Goal: Information Seeking & Learning: Learn about a topic

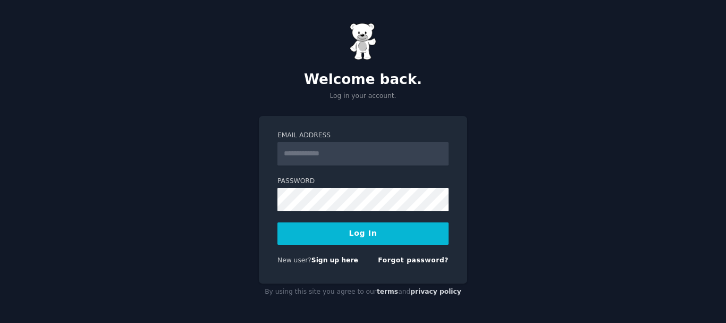
click at [356, 149] on input "Email Address" at bounding box center [363, 153] width 171 height 23
type input "*"
type input "**********"
click at [334, 242] on button "Log In" at bounding box center [363, 233] width 171 height 22
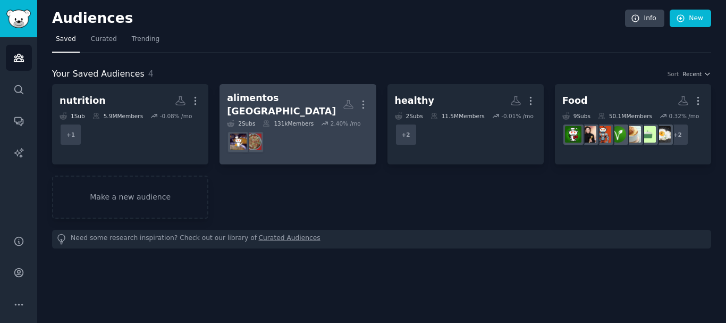
click at [298, 108] on h2 "alimentos [GEOGRAPHIC_DATA] More" at bounding box center [297, 104] width 141 height 26
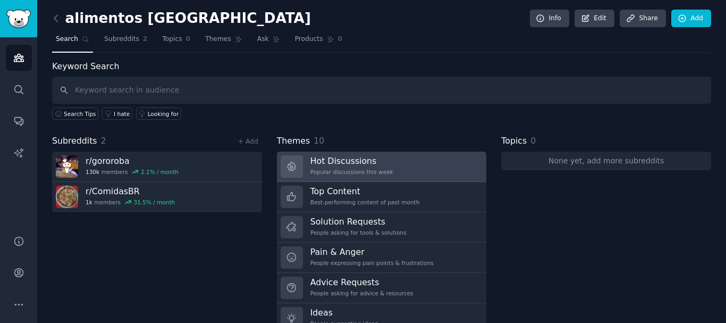
click at [341, 168] on div "Popular discussions this week" at bounding box center [351, 171] width 83 height 7
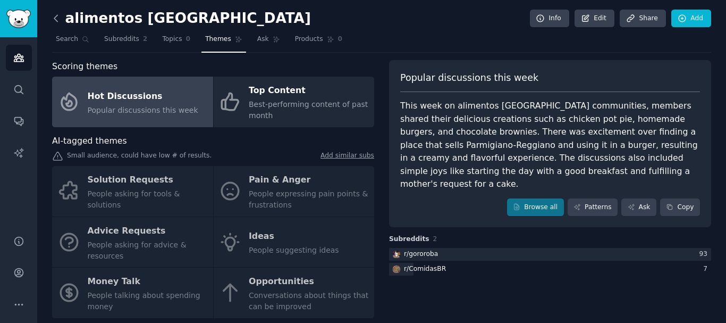
drag, startPoint x: 66, startPoint y: 14, endPoint x: 57, endPoint y: 15, distance: 8.6
click at [65, 14] on h2 "alimentos [GEOGRAPHIC_DATA]" at bounding box center [181, 18] width 259 height 17
click at [53, 15] on icon at bounding box center [56, 18] width 11 height 11
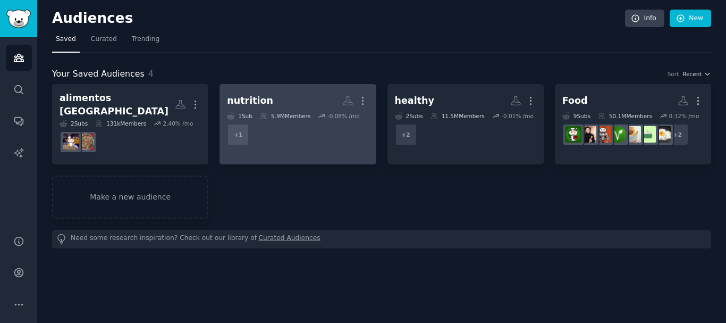
click at [313, 88] on link "nutrition More 1 Sub 5.9M Members -0.08 % /mo + 1" at bounding box center [298, 124] width 156 height 80
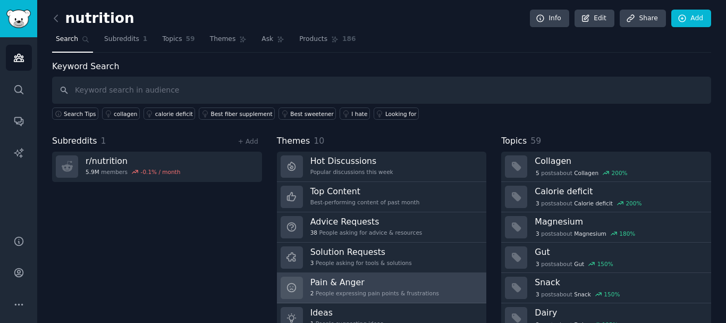
click at [342, 293] on div "2 People expressing pain points & frustrations" at bounding box center [374, 292] width 129 height 7
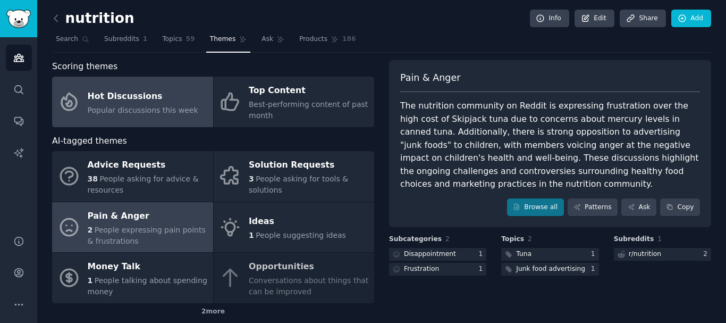
click at [133, 97] on div "Hot Discussions" at bounding box center [143, 96] width 111 height 17
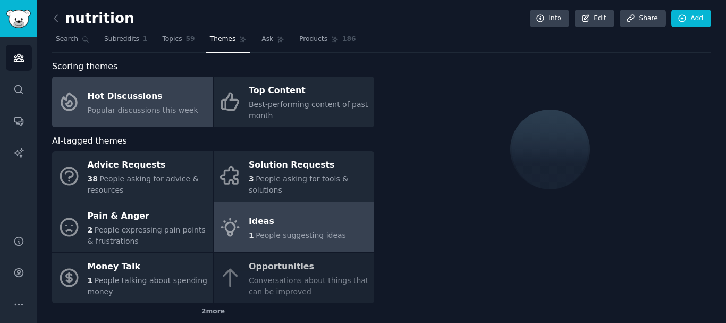
click at [276, 218] on div "Ideas" at bounding box center [297, 221] width 97 height 17
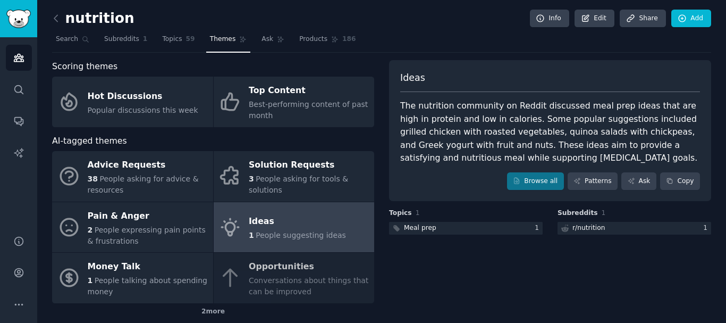
click at [414, 132] on div "The nutrition community on Reddit discussed meal prep ideas that are high in pr…" at bounding box center [550, 131] width 300 height 65
drag, startPoint x: 401, startPoint y: 106, endPoint x: 553, endPoint y: 159, distance: 161.6
click at [553, 159] on div "The nutrition community on Reddit discussed meal prep ideas that are high in pr…" at bounding box center [550, 131] width 300 height 65
click at [538, 132] on div "The nutrition community on Reddit discussed meal prep ideas that are high in pr…" at bounding box center [550, 131] width 300 height 65
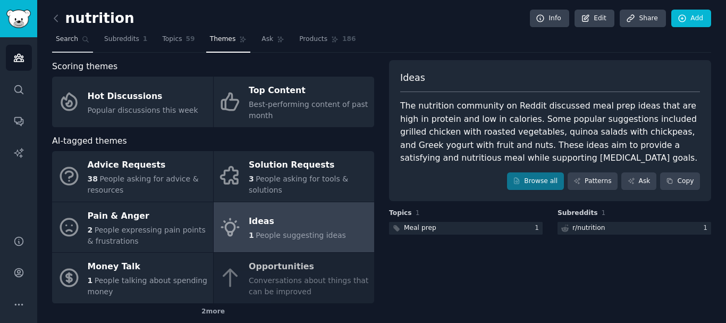
click at [73, 38] on span "Search" at bounding box center [67, 40] width 22 height 10
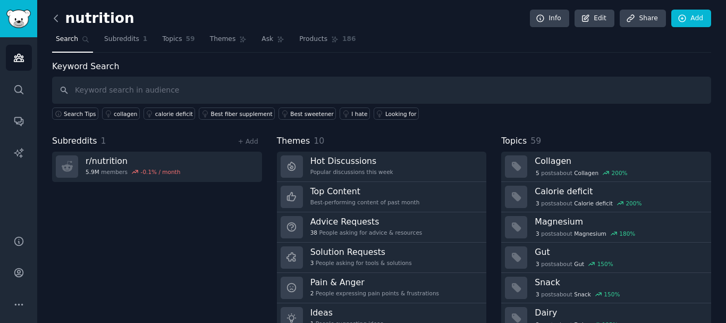
click at [58, 15] on icon at bounding box center [56, 18] width 11 height 11
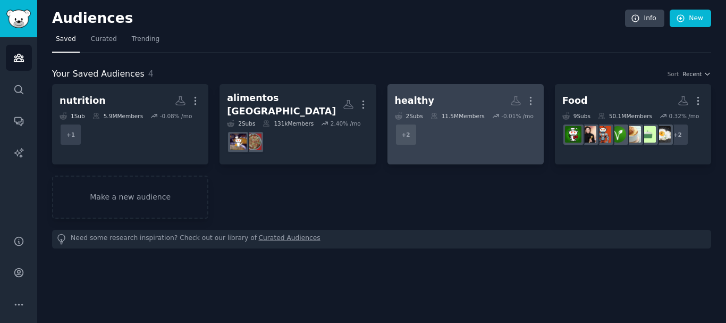
click at [475, 93] on h2 "healthy Custom Audience More" at bounding box center [465, 100] width 141 height 19
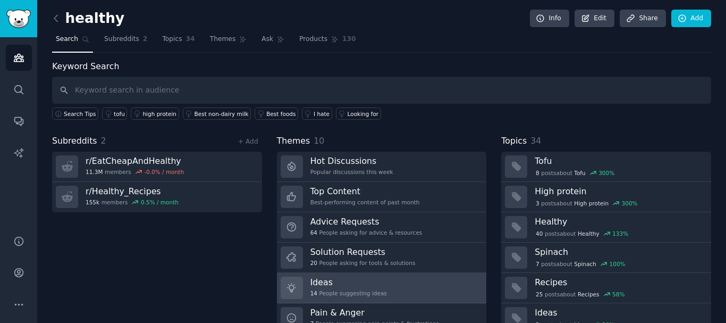
click at [353, 291] on div "14 People suggesting ideas" at bounding box center [348, 292] width 77 height 7
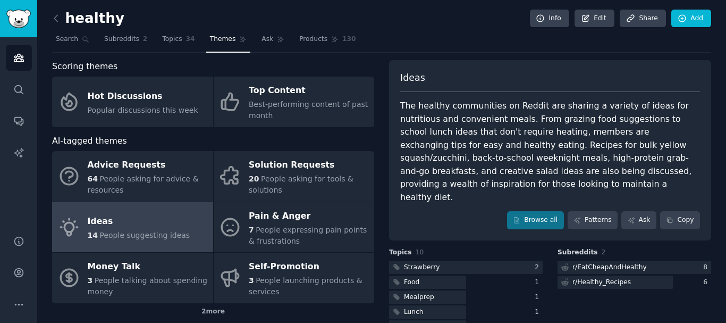
click at [613, 155] on div "The healthy communities on Reddit are sharing a variety of ideas for nutritious…" at bounding box center [550, 151] width 300 height 104
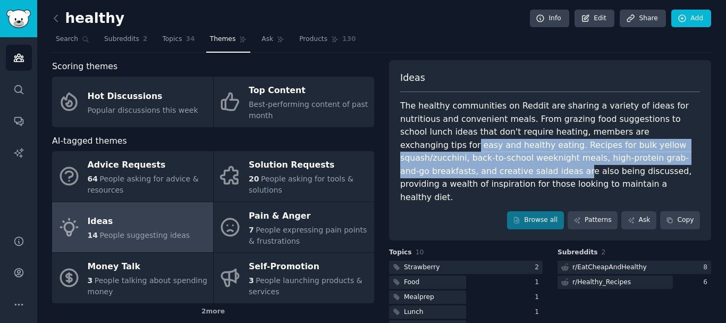
drag, startPoint x: 602, startPoint y: 128, endPoint x: 616, endPoint y: 153, distance: 28.8
click at [616, 153] on div "The healthy communities on Reddit are sharing a variety of ideas for nutritious…" at bounding box center [550, 151] width 300 height 104
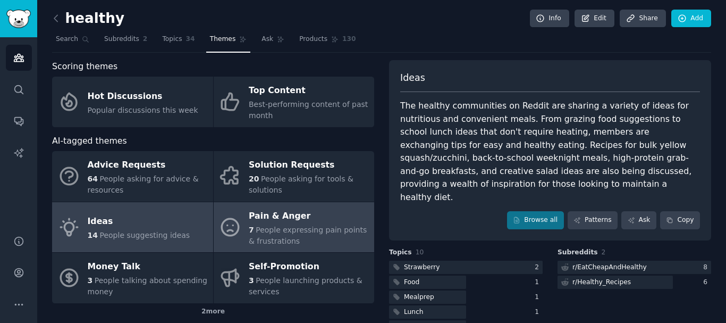
click at [287, 237] on div "7 People expressing pain points & frustrations" at bounding box center [309, 235] width 120 height 22
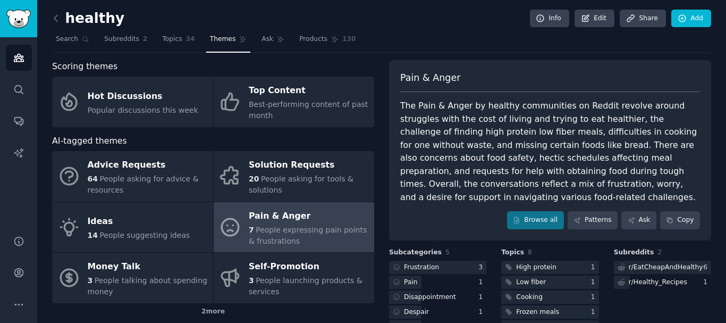
click at [604, 112] on div "The Pain & Anger by healthy communities on Reddit revolve around struggles with…" at bounding box center [550, 151] width 300 height 104
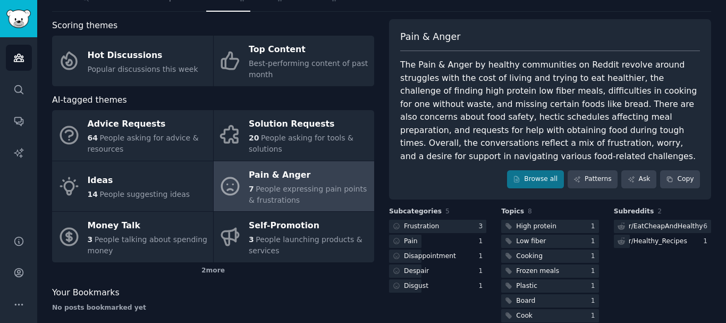
scroll to position [43, 0]
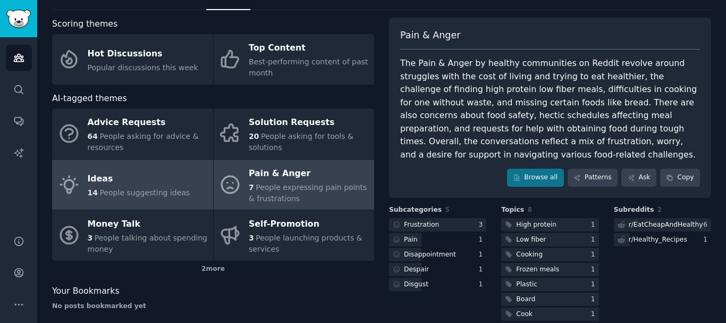
click at [137, 180] on div "Ideas" at bounding box center [139, 179] width 103 height 17
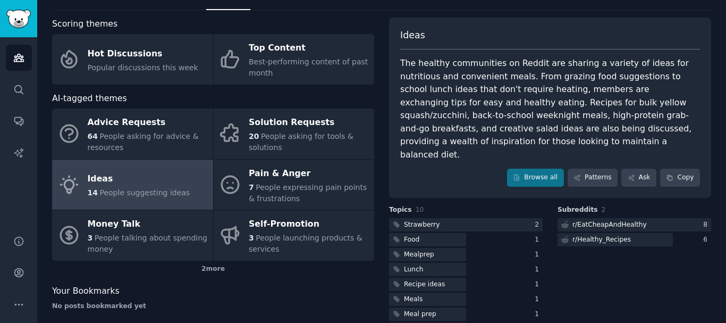
click at [520, 113] on div "The healthy communities on Reddit are sharing a variety of ideas for nutritious…" at bounding box center [550, 109] width 300 height 104
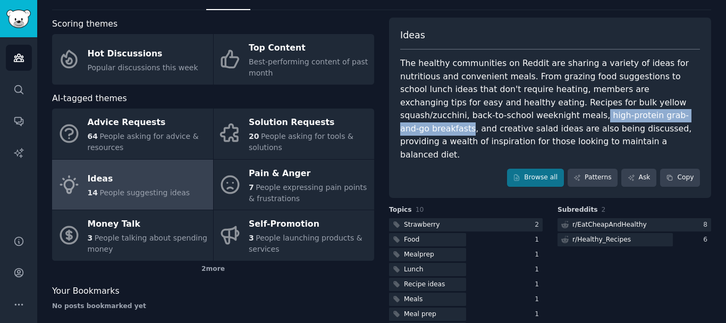
drag, startPoint x: 515, startPoint y: 116, endPoint x: 671, endPoint y: 102, distance: 157.5
click at [671, 102] on div "The healthy communities on Reddit are sharing a variety of ideas for nutritious…" at bounding box center [550, 109] width 300 height 104
copy div "high-protein grab-and-go breakfasts"
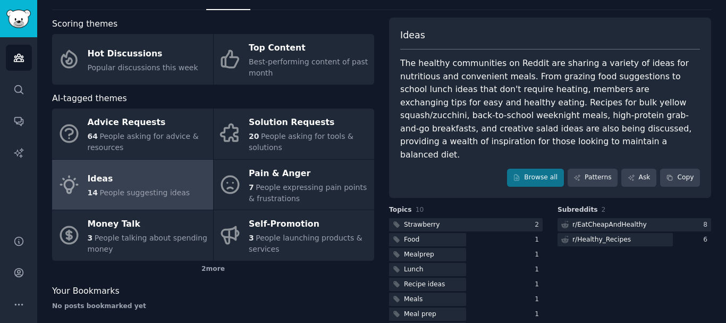
click at [576, 116] on div "The healthy communities on Reddit are sharing a variety of ideas for nutritious…" at bounding box center [550, 109] width 300 height 104
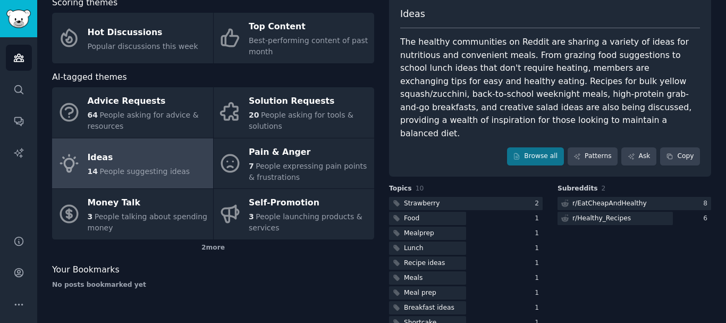
scroll to position [89, 0]
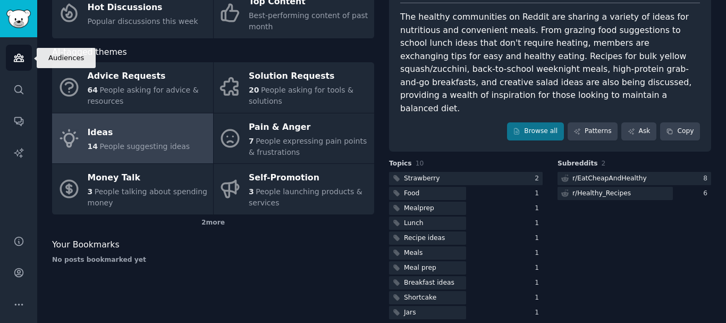
click at [8, 69] on link "Audiences" at bounding box center [19, 58] width 26 height 26
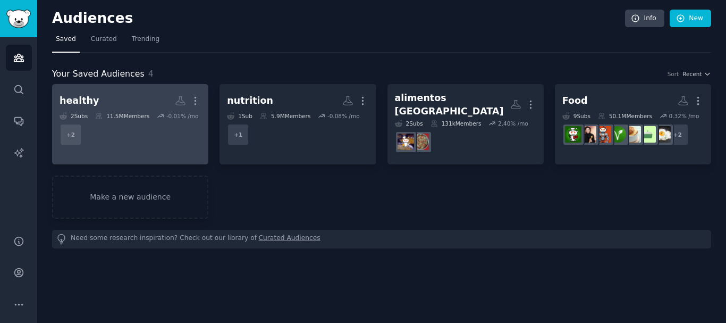
click at [155, 99] on h2 "healthy Custom Audience More" at bounding box center [130, 100] width 141 height 19
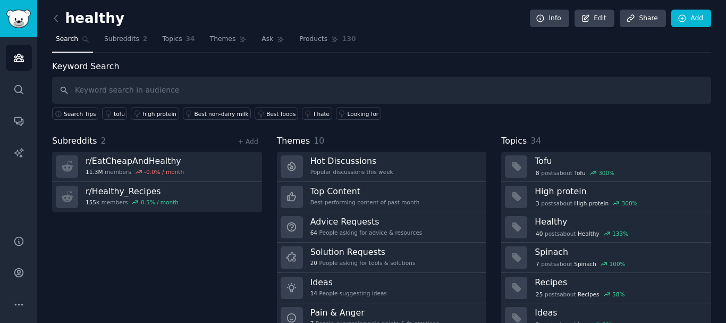
click at [716, 228] on div "healthy Info Edit Share Add Search Subreddits 2 Topics 34 Themes Ask Products 1…" at bounding box center [381, 183] width 689 height 367
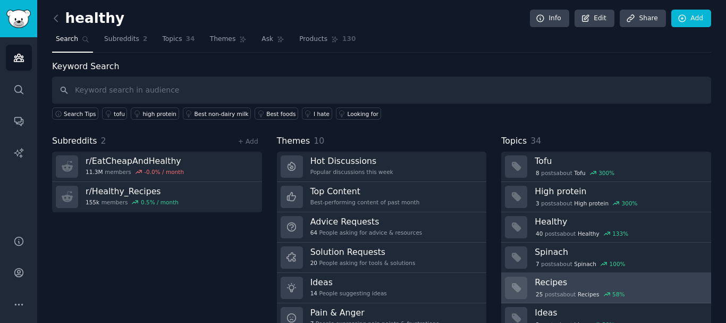
click at [591, 290] on span "Recipes" at bounding box center [589, 293] width 22 height 7
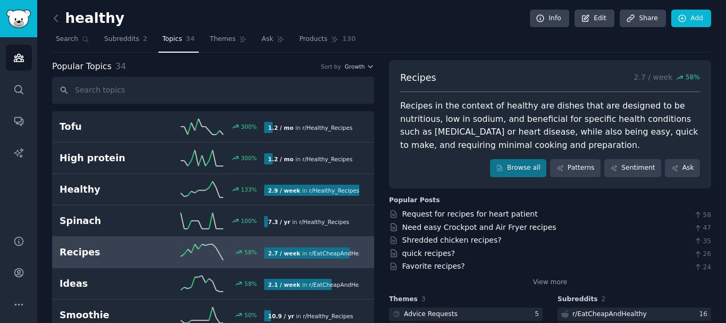
drag, startPoint x: 475, startPoint y: 215, endPoint x: 422, endPoint y: 197, distance: 55.8
click at [422, 197] on div "Popular Posts" at bounding box center [414, 201] width 51 height 10
click at [482, 215] on link "Request for recipes for heart patient" at bounding box center [470, 213] width 136 height 9
